Goal: Information Seeking & Learning: Learn about a topic

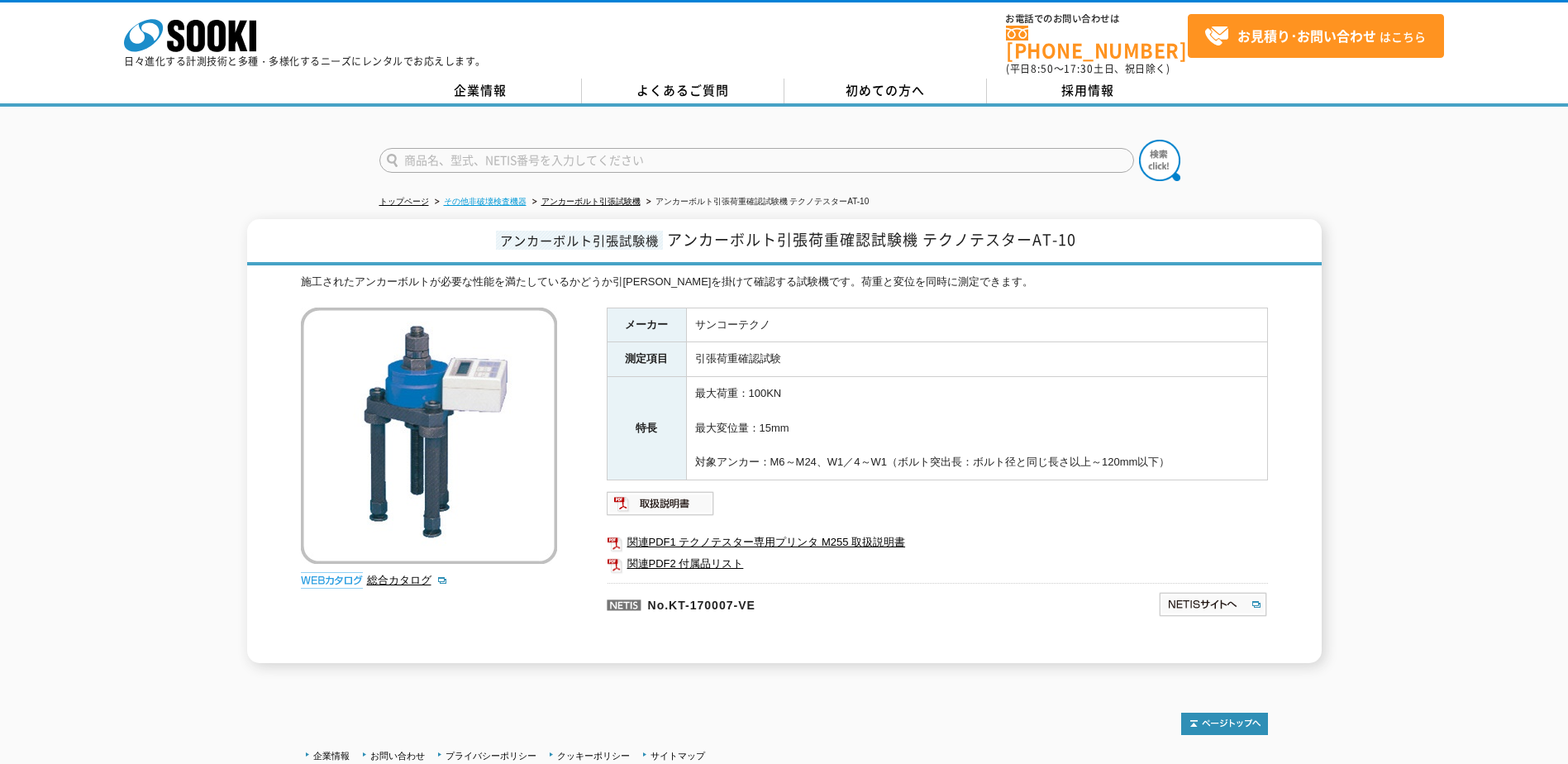
click at [493, 196] on link "その他非破壊検査機器" at bounding box center [485, 201] width 83 height 9
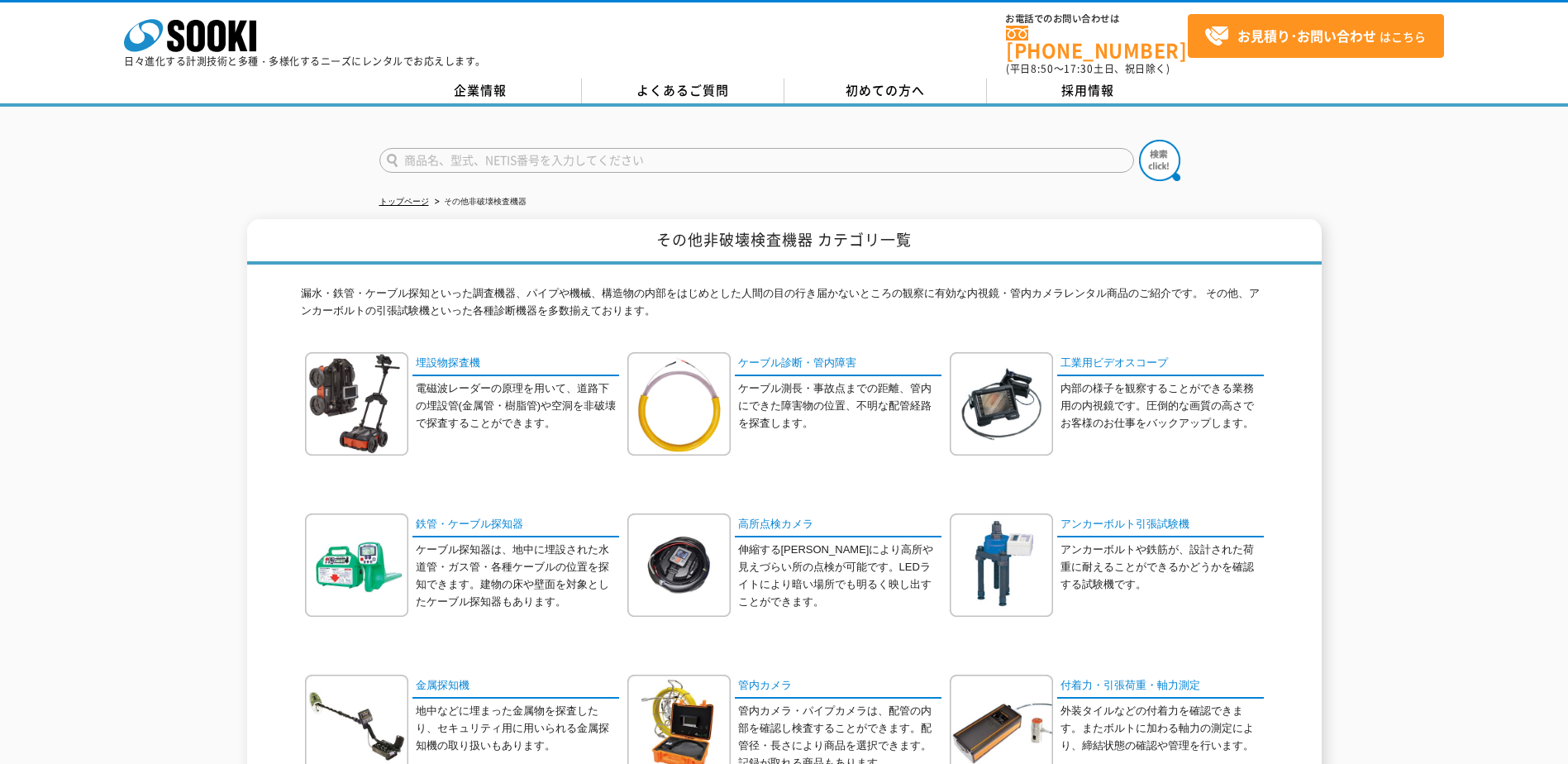
drag, startPoint x: 625, startPoint y: 149, endPoint x: 621, endPoint y: 141, distance: 8.9
click at [627, 148] on input "text" at bounding box center [756, 160] width 755 height 25
type input "引張試験機"
click at [1138, 140] on button at bounding box center [1158, 160] width 41 height 41
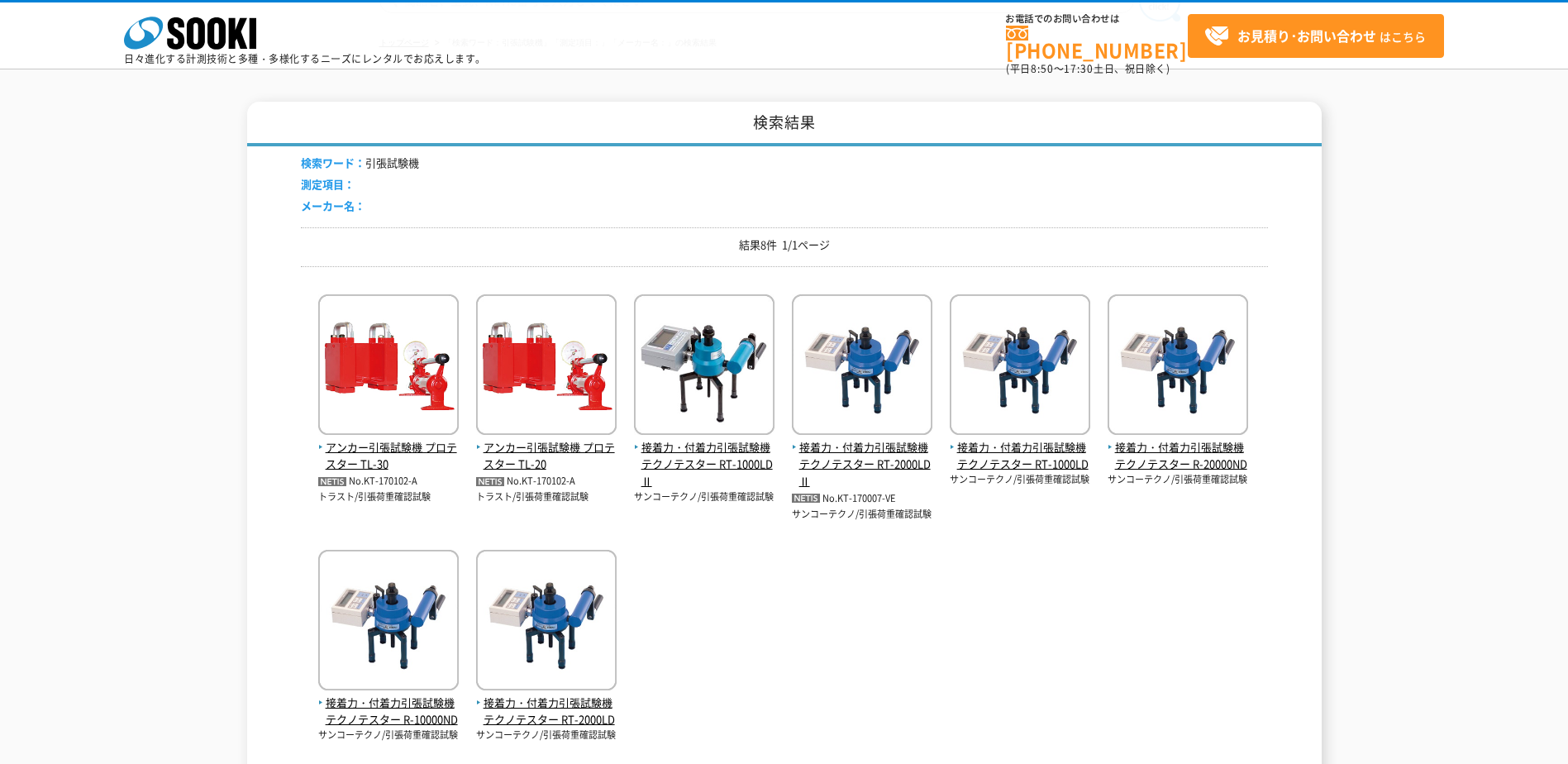
scroll to position [166, 0]
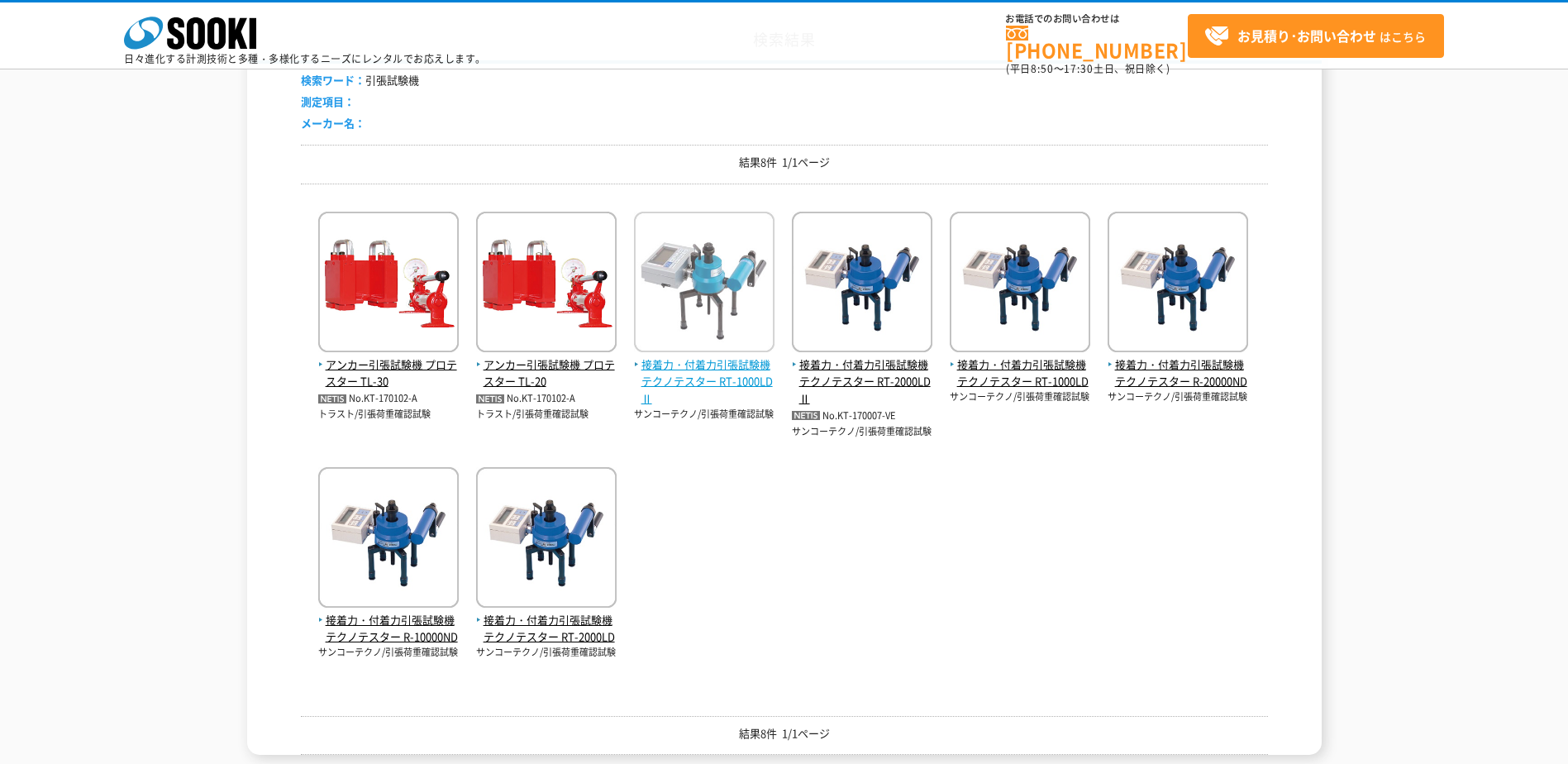
click at [694, 322] on img at bounding box center [704, 283] width 140 height 145
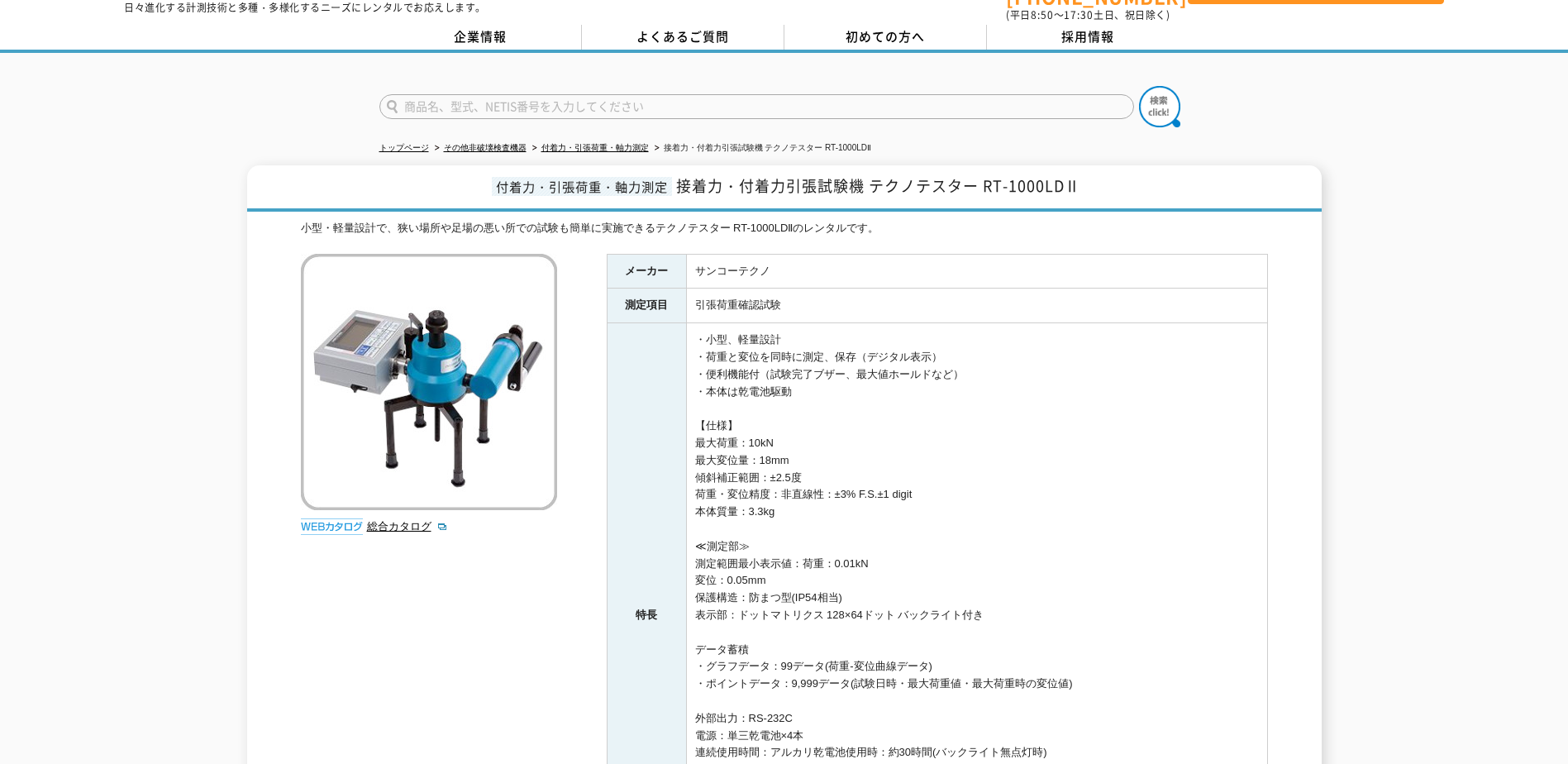
scroll to position [83, 0]
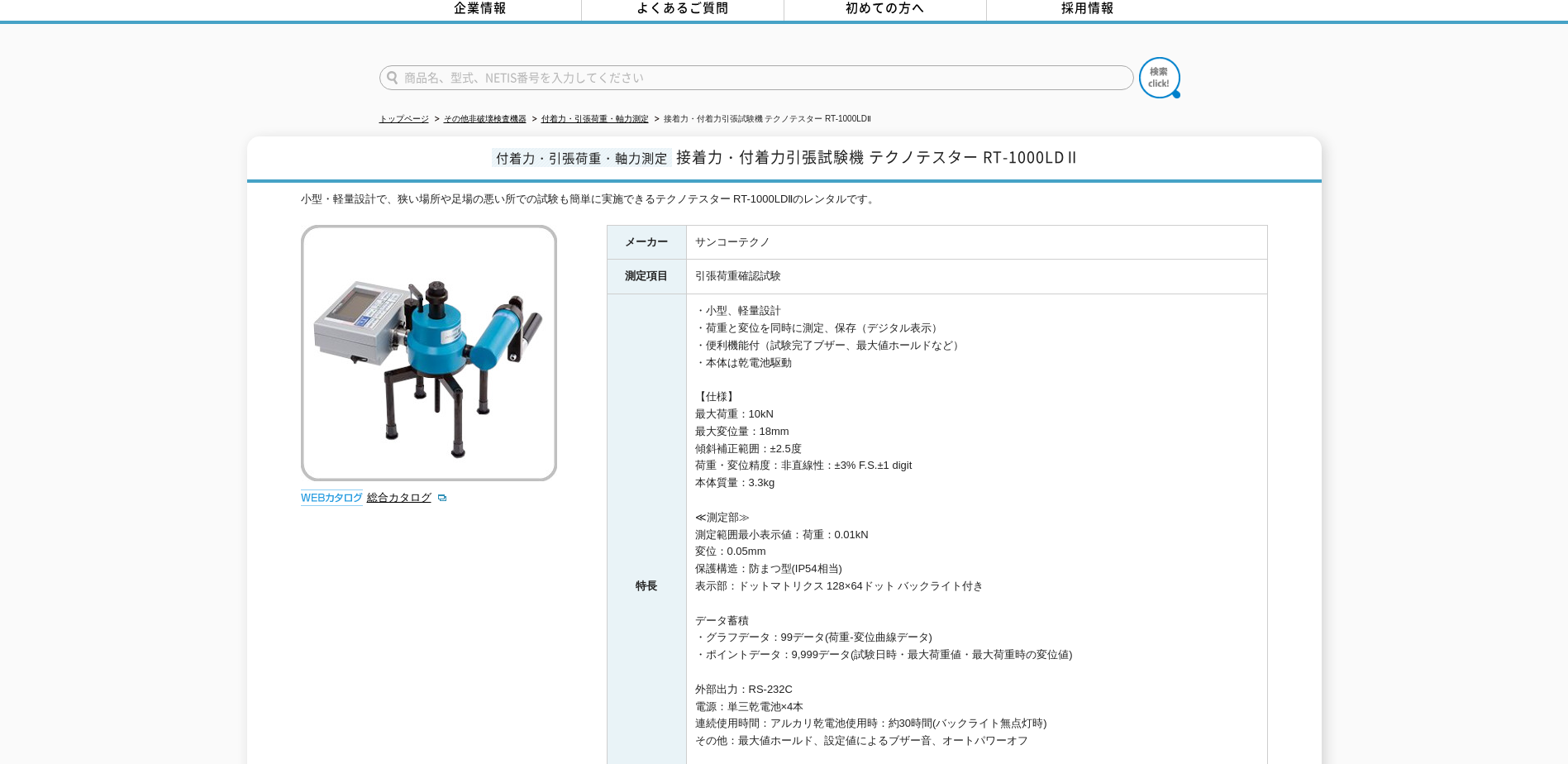
click at [739, 412] on td "・小型、軽量設計 ・荷重と変位を同時に測定、保存（デジタル表示） ・便利機能付（試験完了ブザー、最大値ホールドなど） ・本体は乾電池駆動 【仕様】 最大荷重：…" at bounding box center [976, 586] width 581 height 584
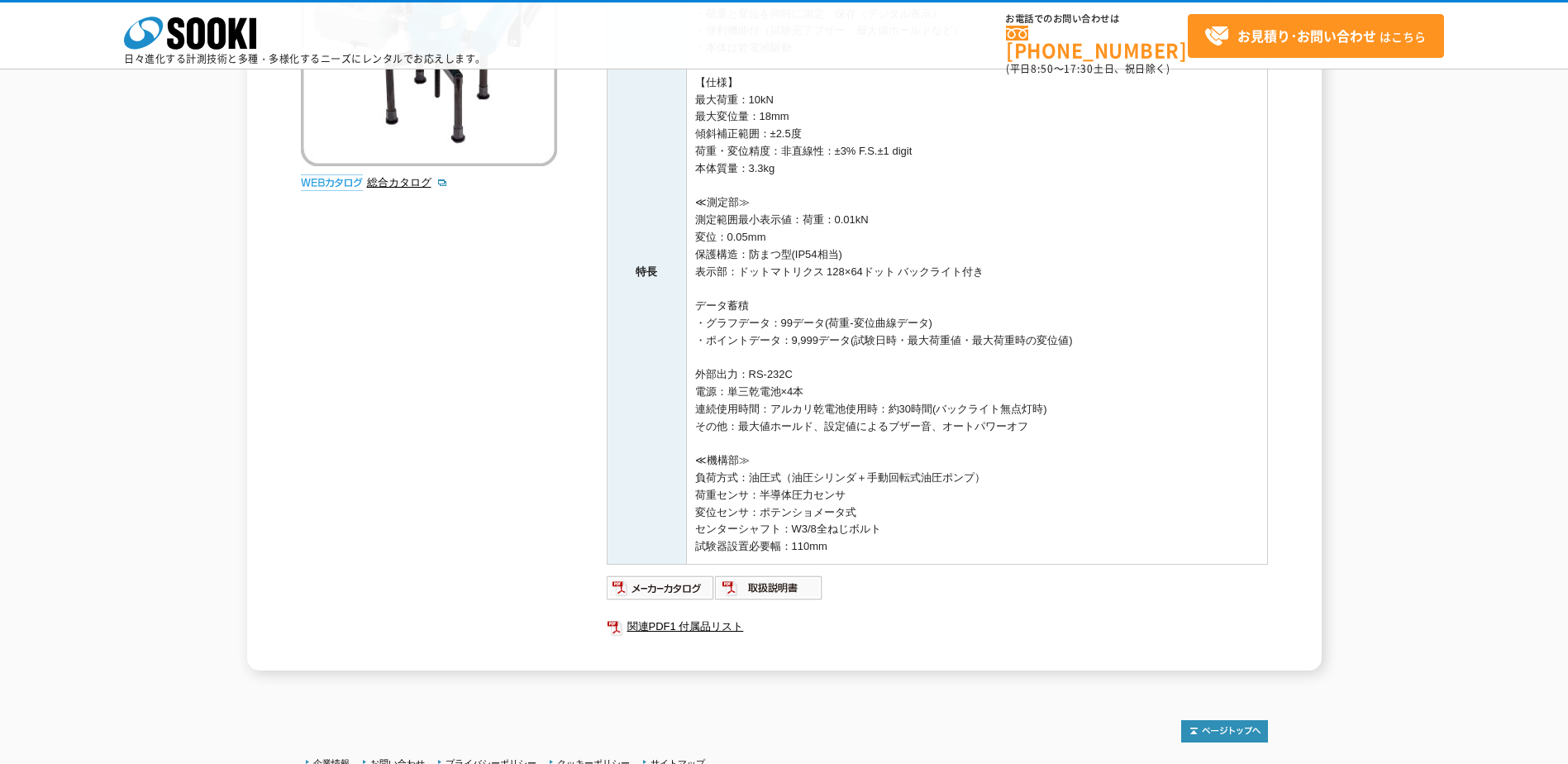
scroll to position [330, 0]
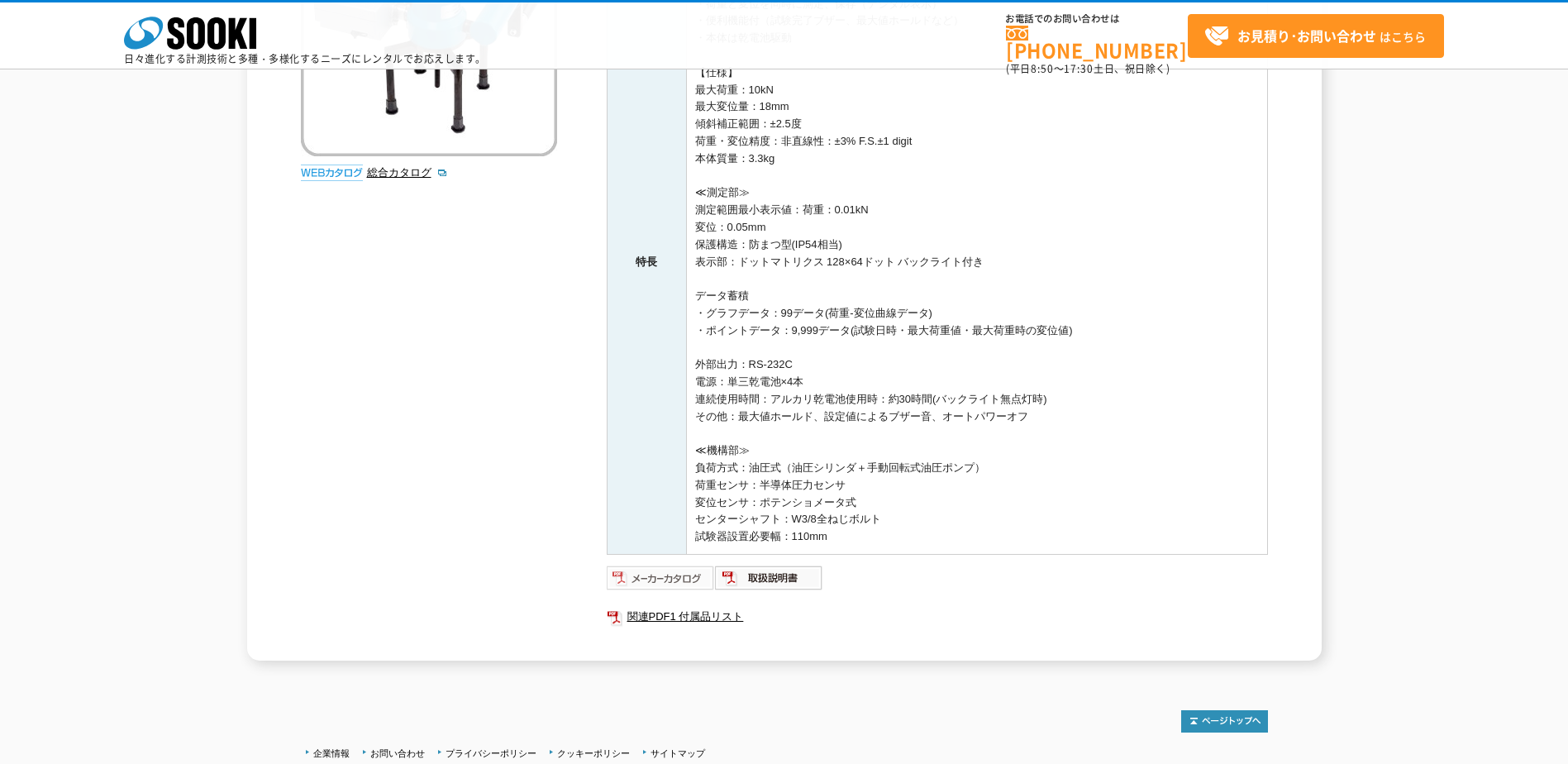
click at [672, 583] on img at bounding box center [661, 578] width 109 height 27
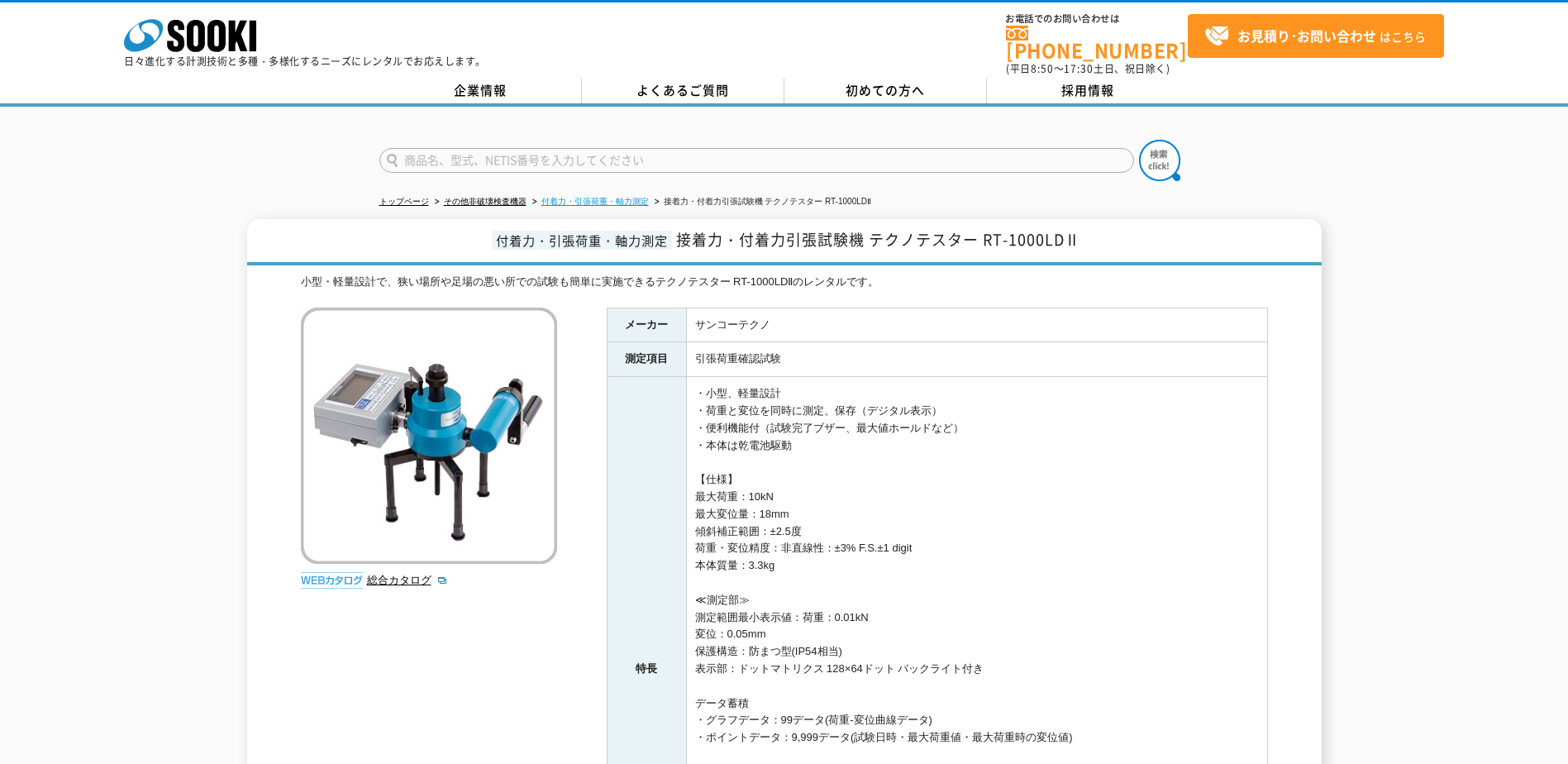
click at [598, 196] on link "付着力・引張荷重・軸力測定" at bounding box center [595, 201] width 108 height 9
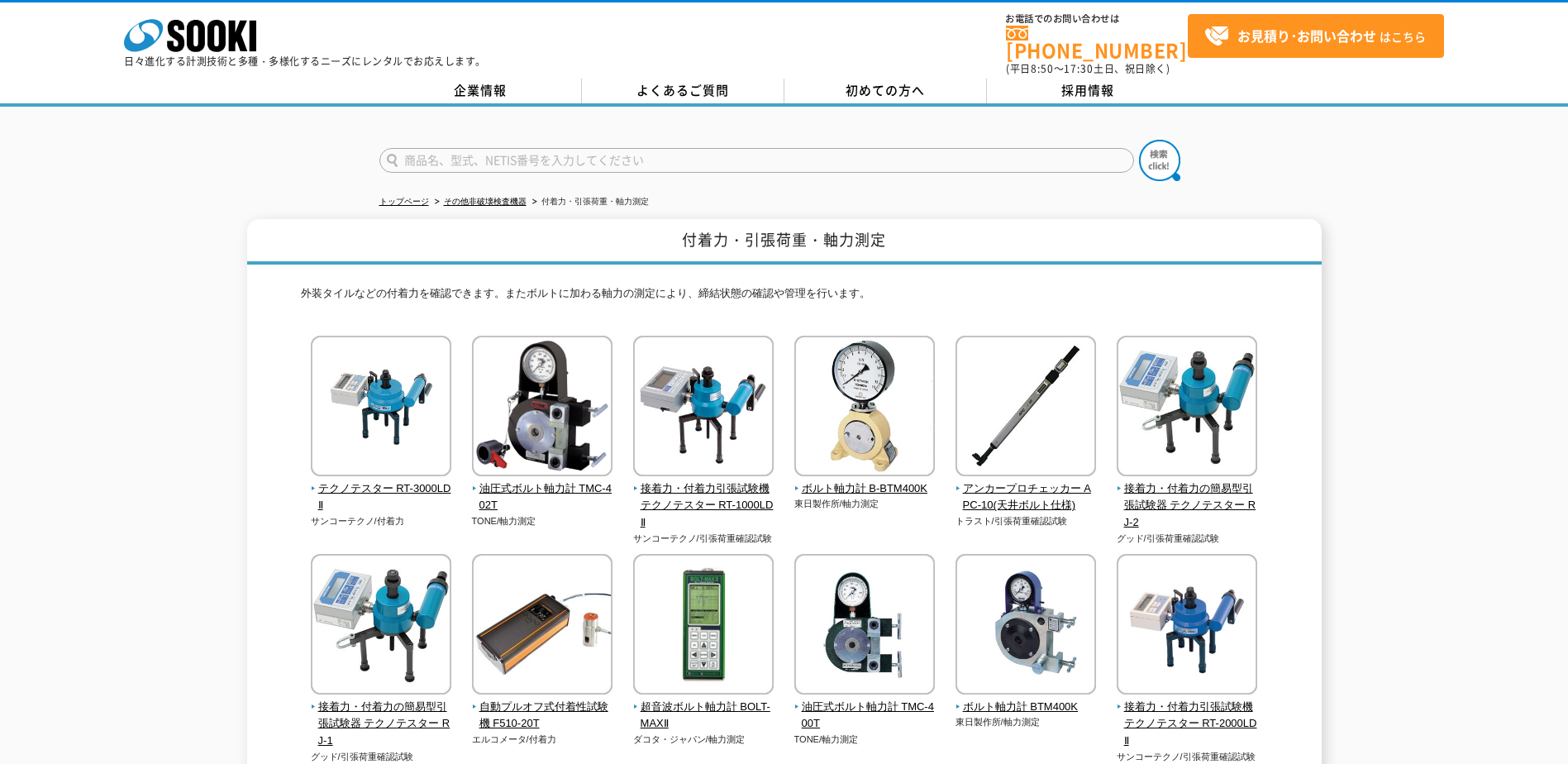
click at [561, 154] on input "text" at bounding box center [756, 160] width 755 height 25
type input "引張試験機"
click at [1138, 140] on button at bounding box center [1158, 160] width 41 height 41
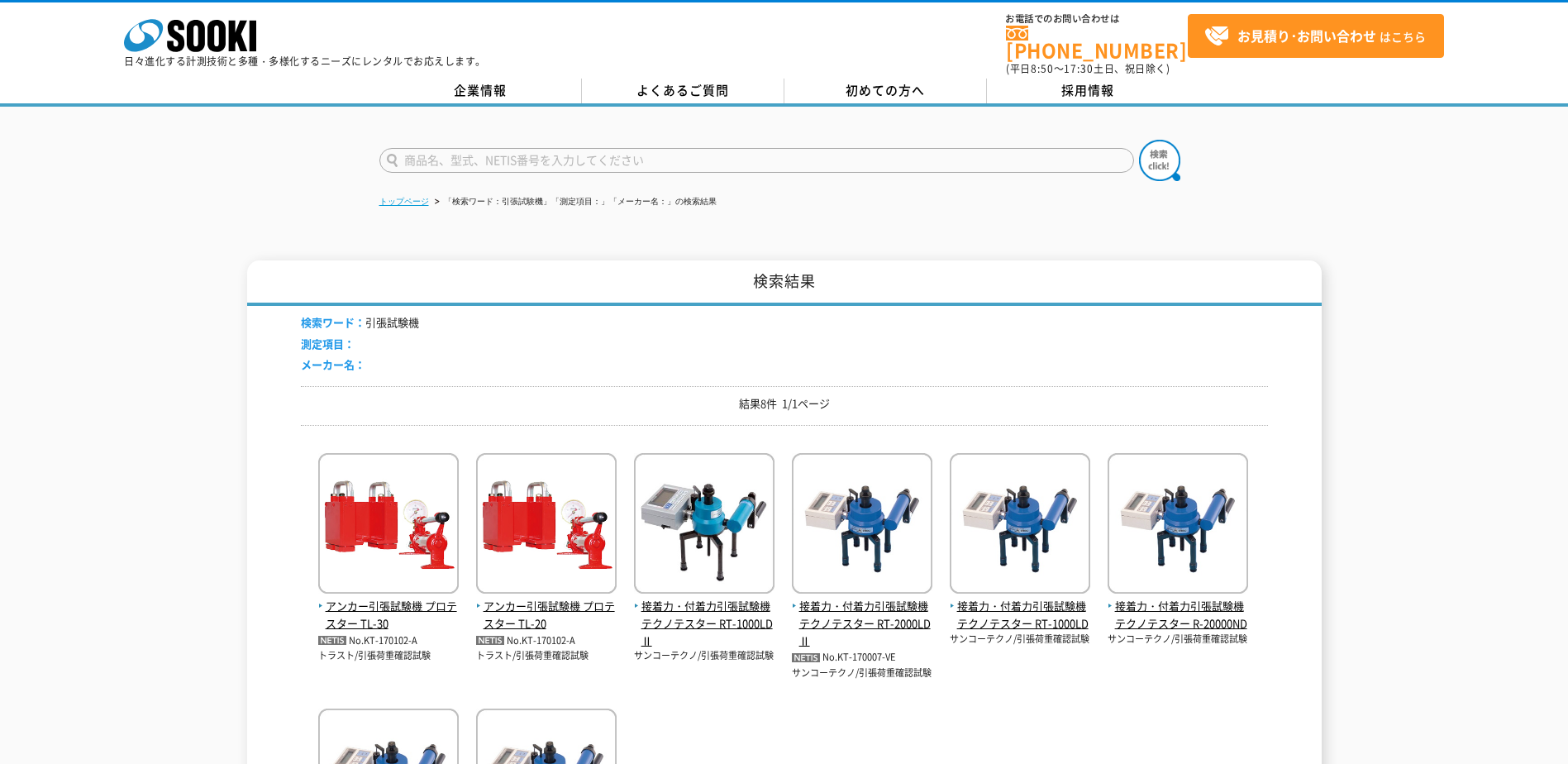
click at [419, 196] on link "トップページ" at bounding box center [404, 201] width 49 height 9
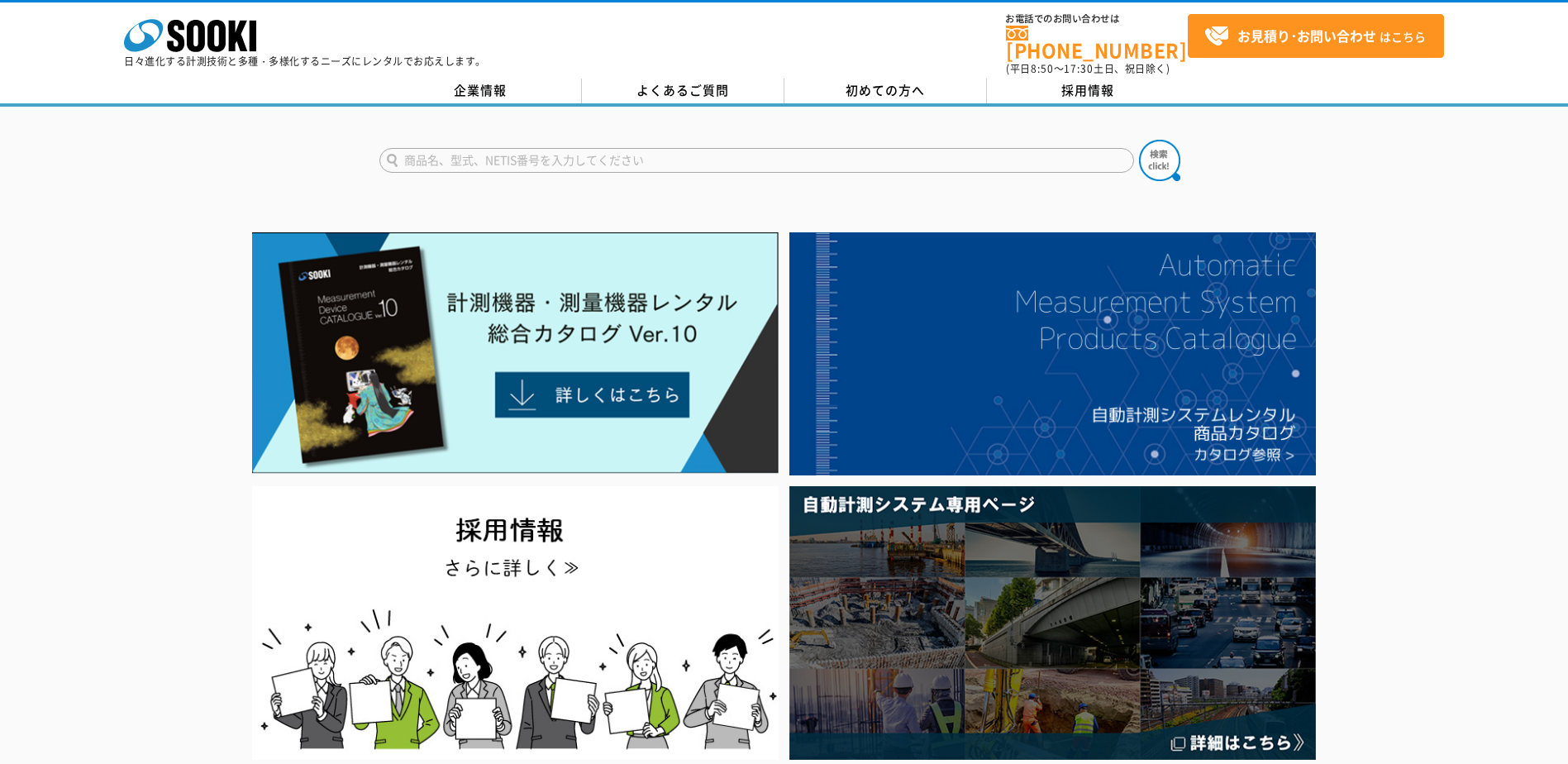
click at [456, 150] on input "text" at bounding box center [756, 160] width 755 height 25
type input "引張試験機"
click at [1138, 140] on button at bounding box center [1158, 160] width 41 height 41
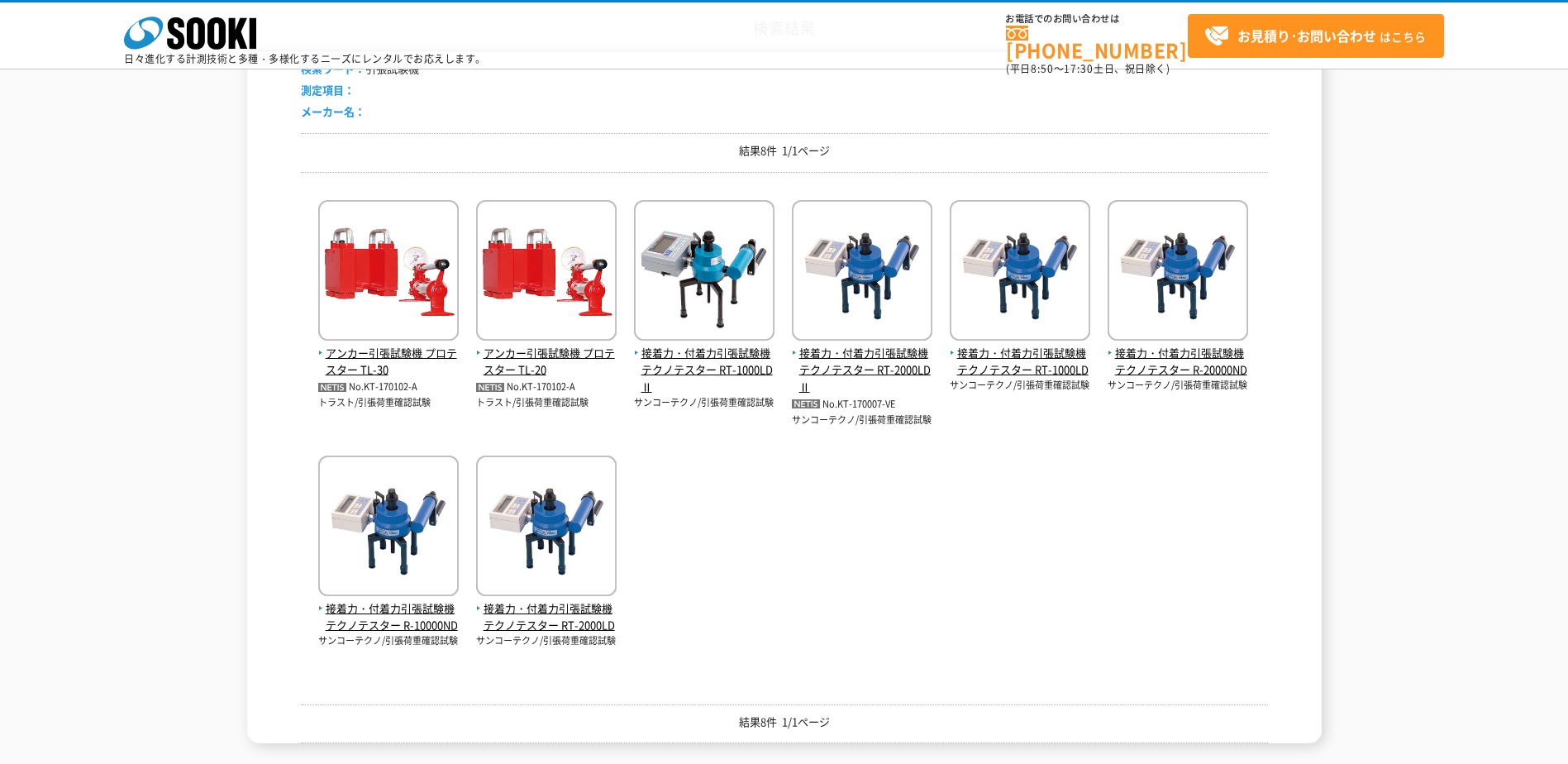
scroll to position [330, 0]
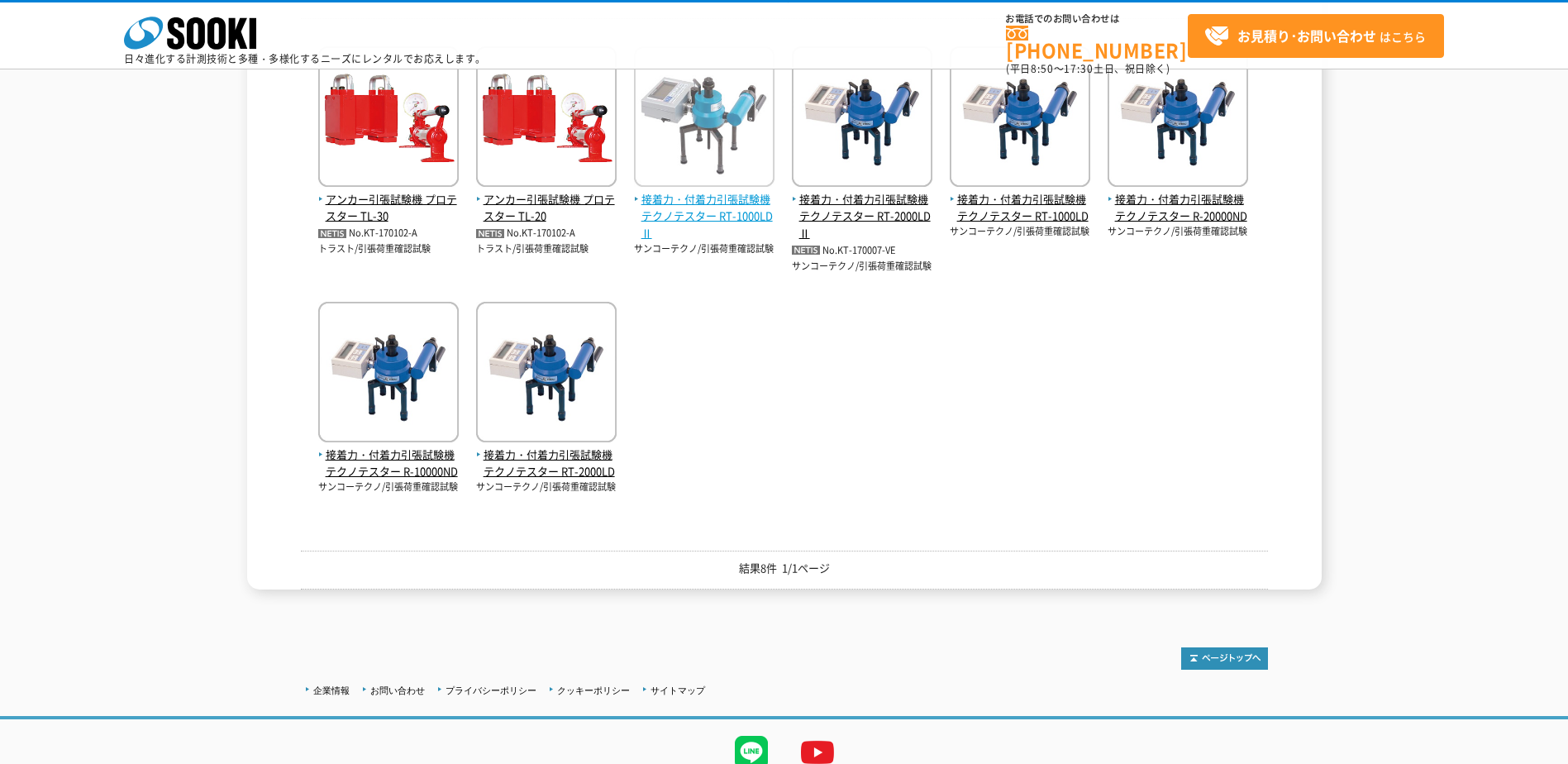
click at [709, 120] on img at bounding box center [704, 118] width 140 height 145
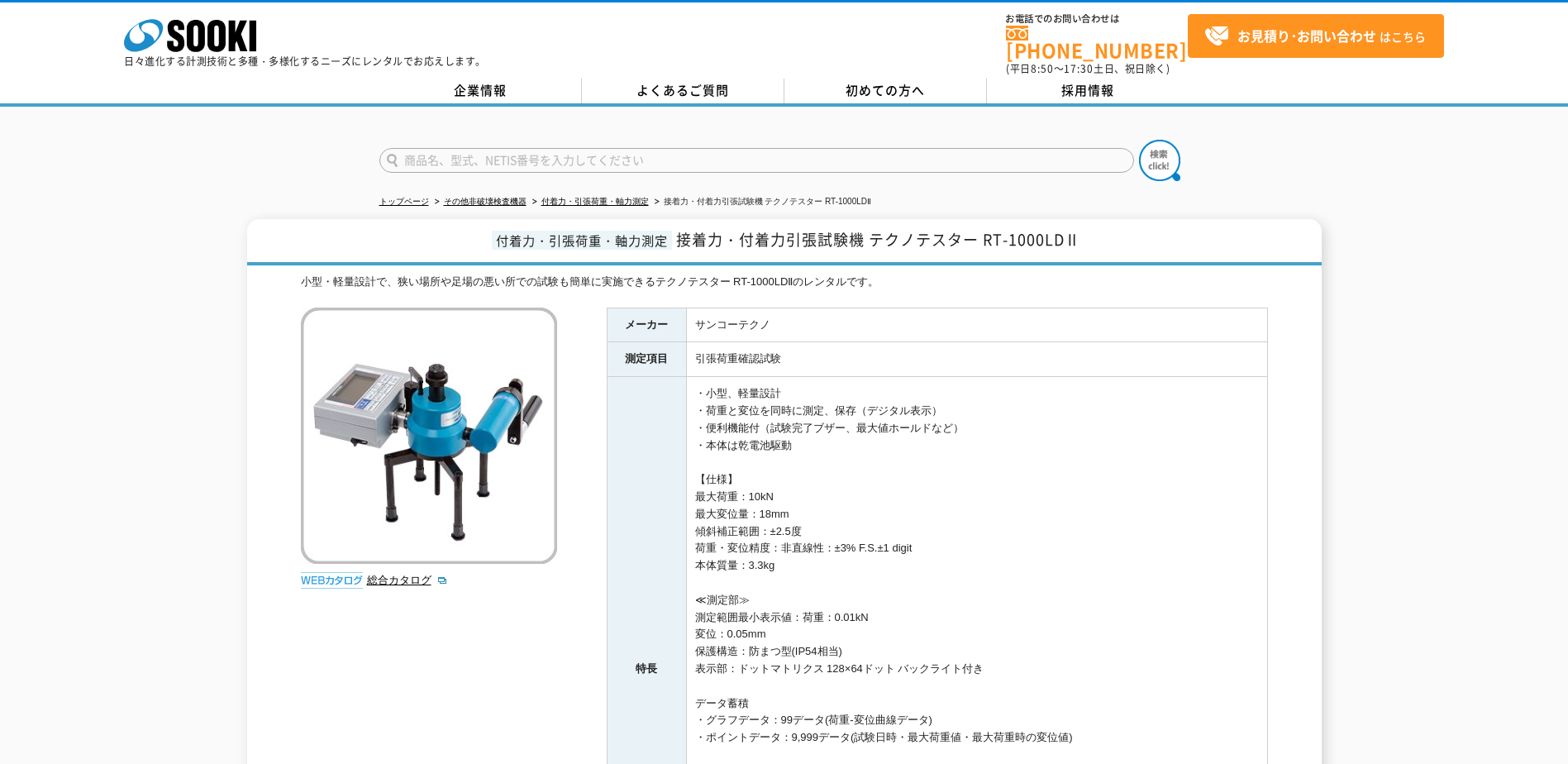
drag, startPoint x: 670, startPoint y: 215, endPoint x: 698, endPoint y: 225, distance: 29.7
click at [672, 219] on h1 "付着力・引張荷重・軸力測定 接着力・付着力引張試験機 テクノテスター RT-1000LDⅡ" at bounding box center [784, 242] width 1074 height 46
click at [400, 573] on link "総合カタログ" at bounding box center [407, 579] width 81 height 13
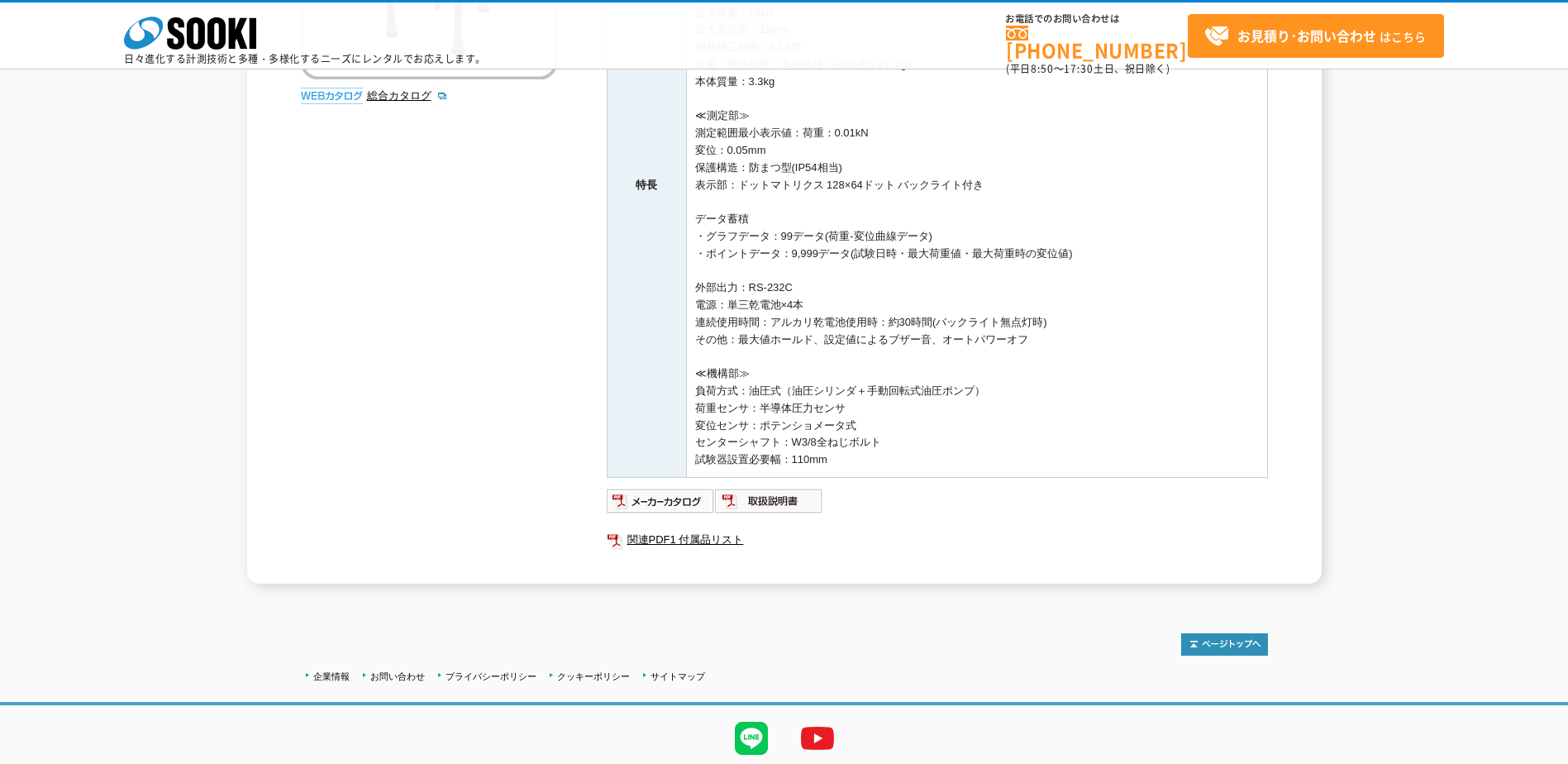
scroll to position [463, 0]
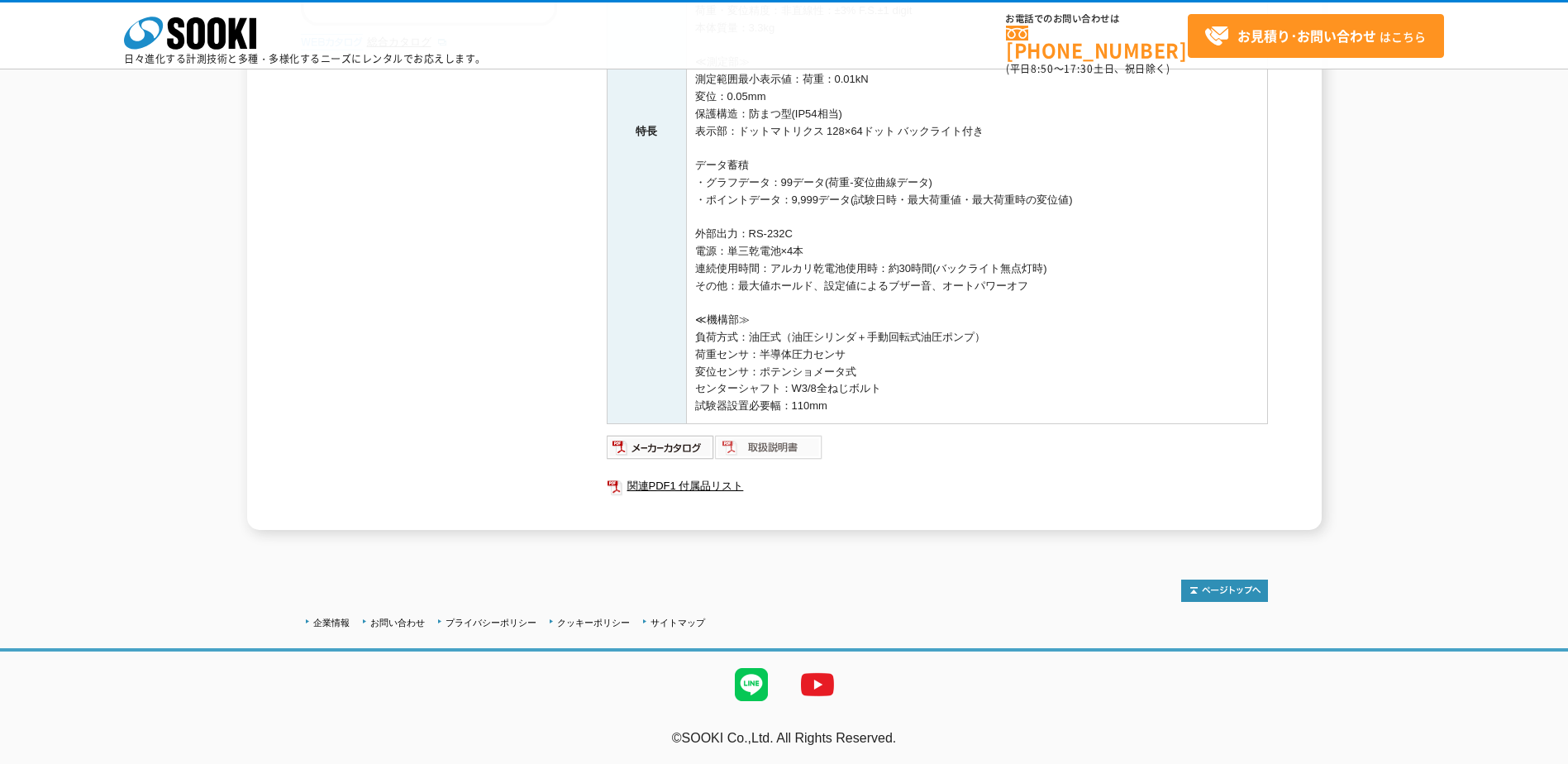
click at [796, 449] on img at bounding box center [769, 447] width 109 height 27
